Goal: Transaction & Acquisition: Obtain resource

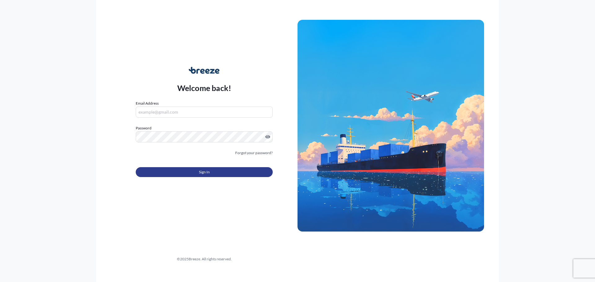
type input "[PERSON_NAME][EMAIL_ADDRESS][DOMAIN_NAME]"
click at [205, 172] on span "Sign In" at bounding box center [204, 172] width 11 height 6
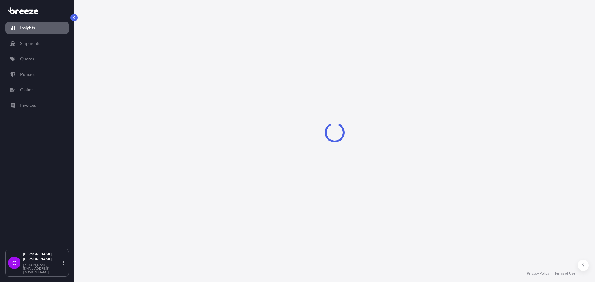
select select "2025"
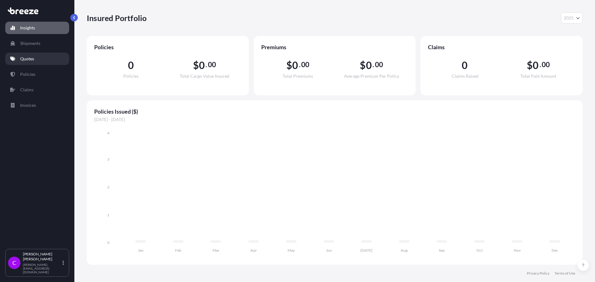
click at [26, 60] on p "Quotes" at bounding box center [27, 59] width 14 height 6
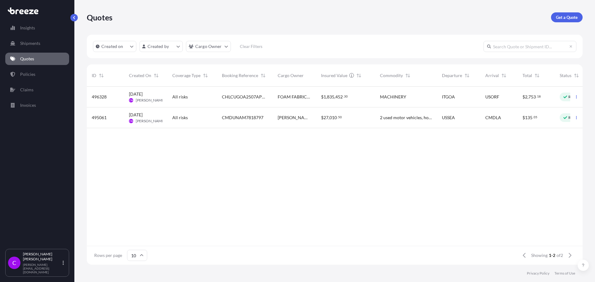
scroll to position [0, 28]
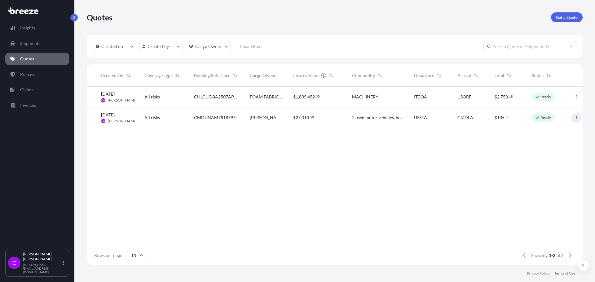
click at [577, 117] on icon "button" at bounding box center [577, 118] width 4 height 4
click at [540, 117] on span "Ready" at bounding box center [543, 118] width 15 height 6
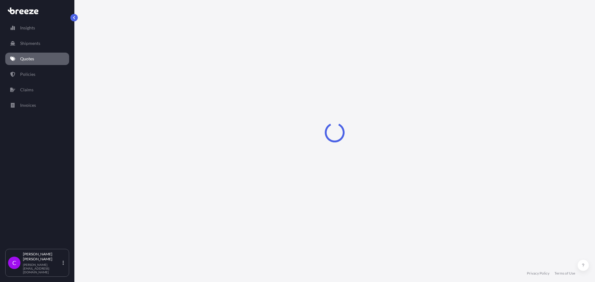
select select "Road"
select select "Sea"
select select "Road"
select select "2"
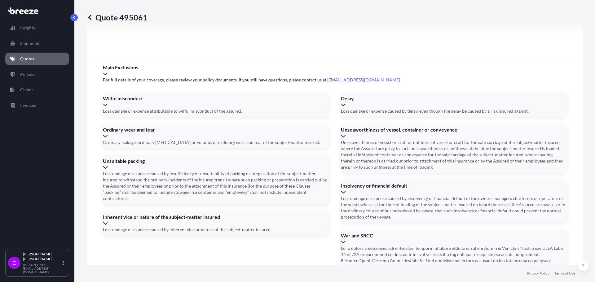
scroll to position [977, 0]
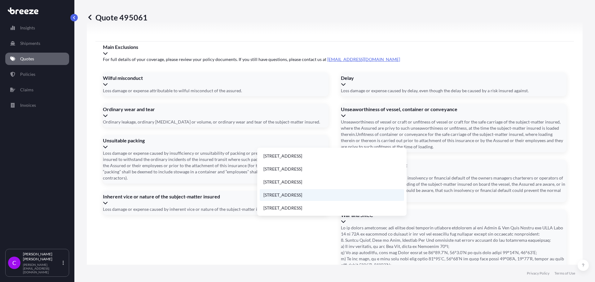
click at [299, 193] on li "[STREET_ADDRESS]" at bounding box center [332, 195] width 144 height 12
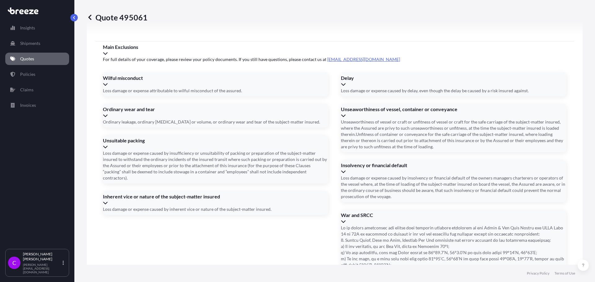
type input "[STREET_ADDRESS]"
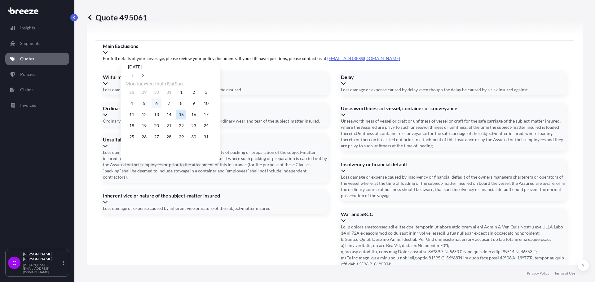
click at [160, 103] on button "6" at bounding box center [157, 104] width 10 height 10
type input "[DATE]"
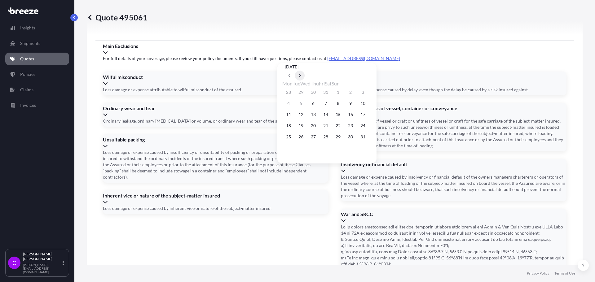
click at [301, 74] on icon at bounding box center [300, 76] width 2 height 4
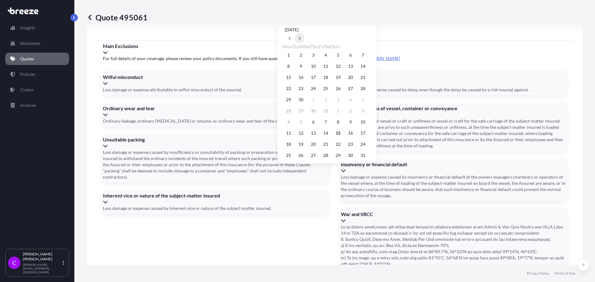
click at [301, 40] on icon at bounding box center [300, 39] width 2 height 4
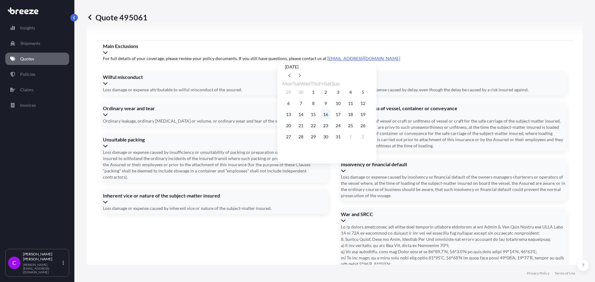
click at [331, 116] on button "16" at bounding box center [326, 115] width 10 height 10
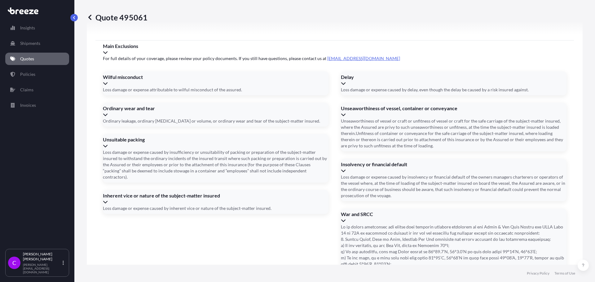
type input "[DATE]"
type input "TRHU6714365"
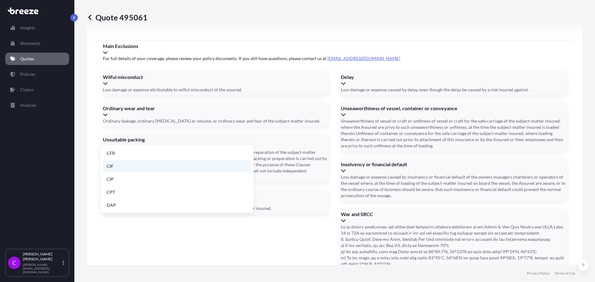
click at [112, 166] on li "CIF" at bounding box center [177, 167] width 148 height 12
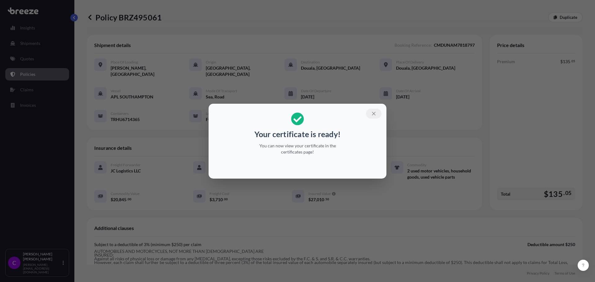
click at [374, 113] on icon "button" at bounding box center [374, 114] width 6 height 6
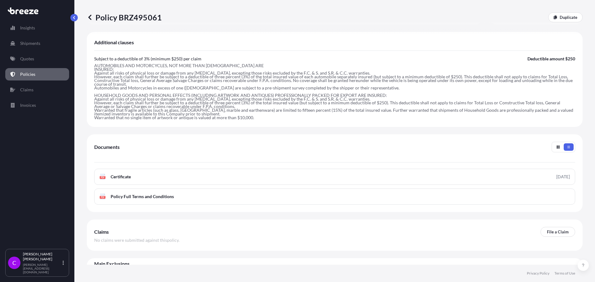
scroll to position [193, 0]
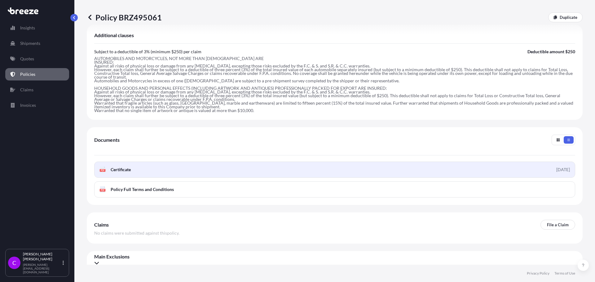
click at [117, 167] on span "Certificate" at bounding box center [121, 170] width 20 height 6
